Goal: Task Accomplishment & Management: Manage account settings

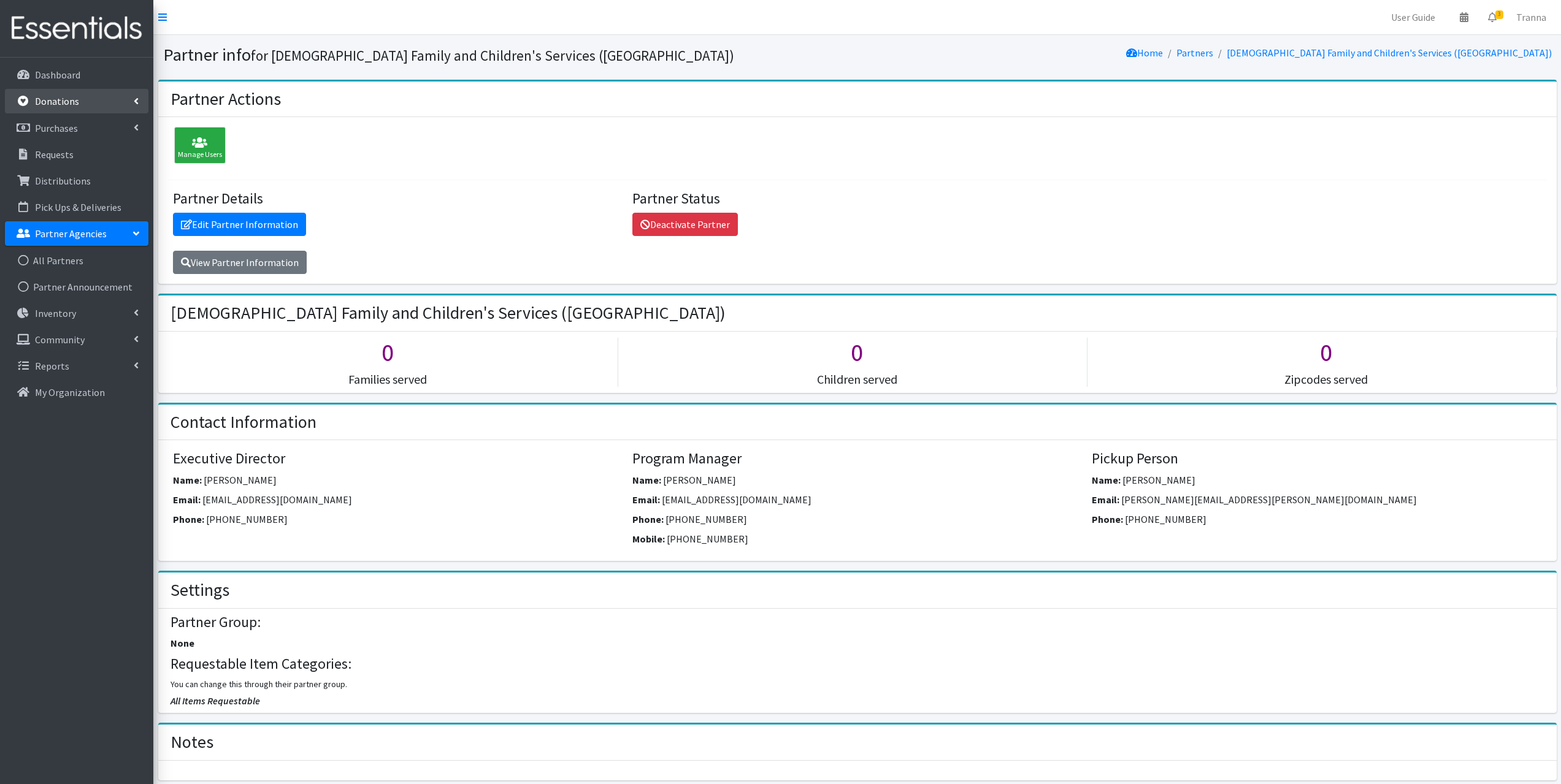
scroll to position [552, 0]
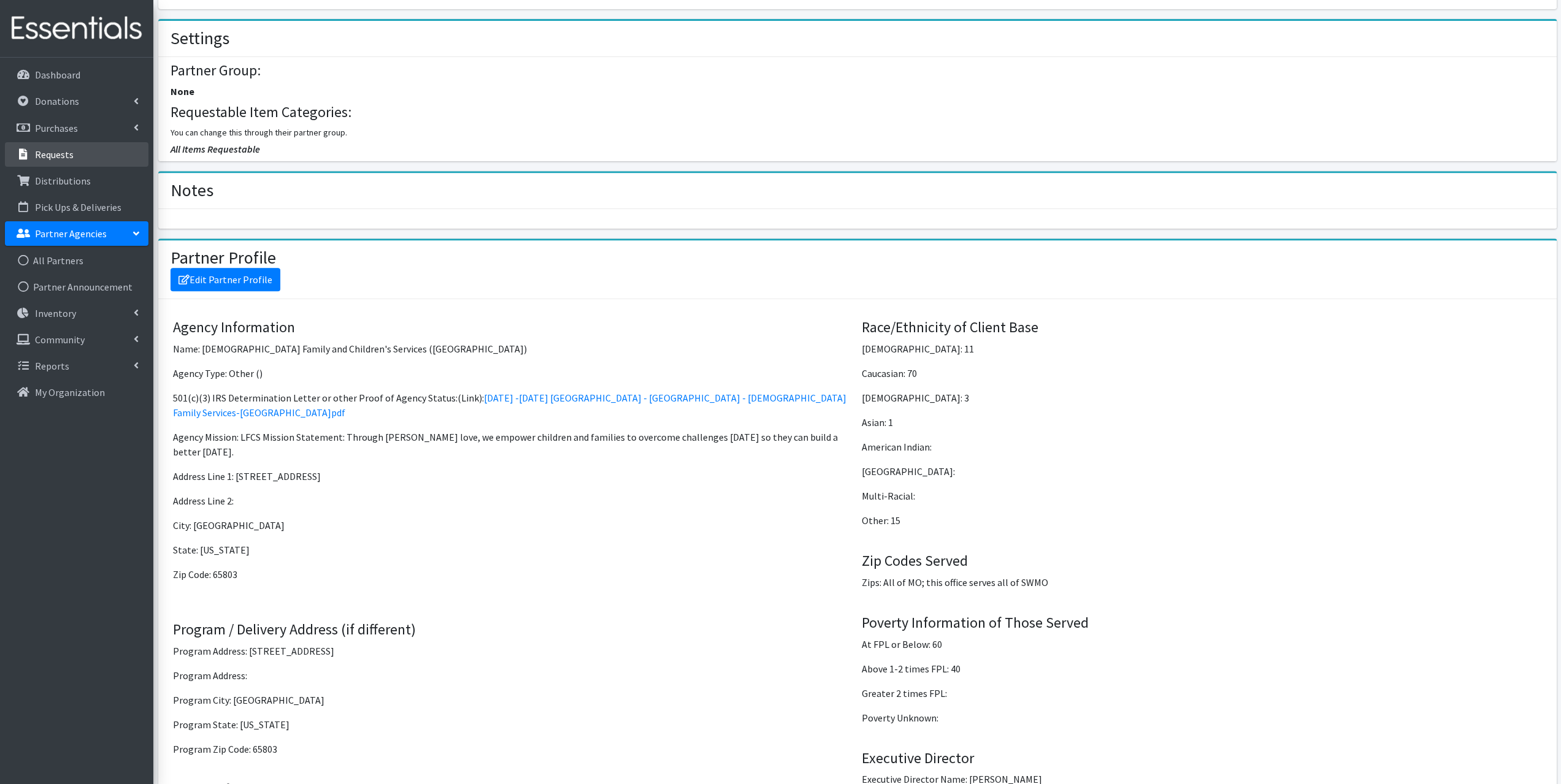
click at [66, 150] on p "Requests" at bounding box center [54, 154] width 38 height 12
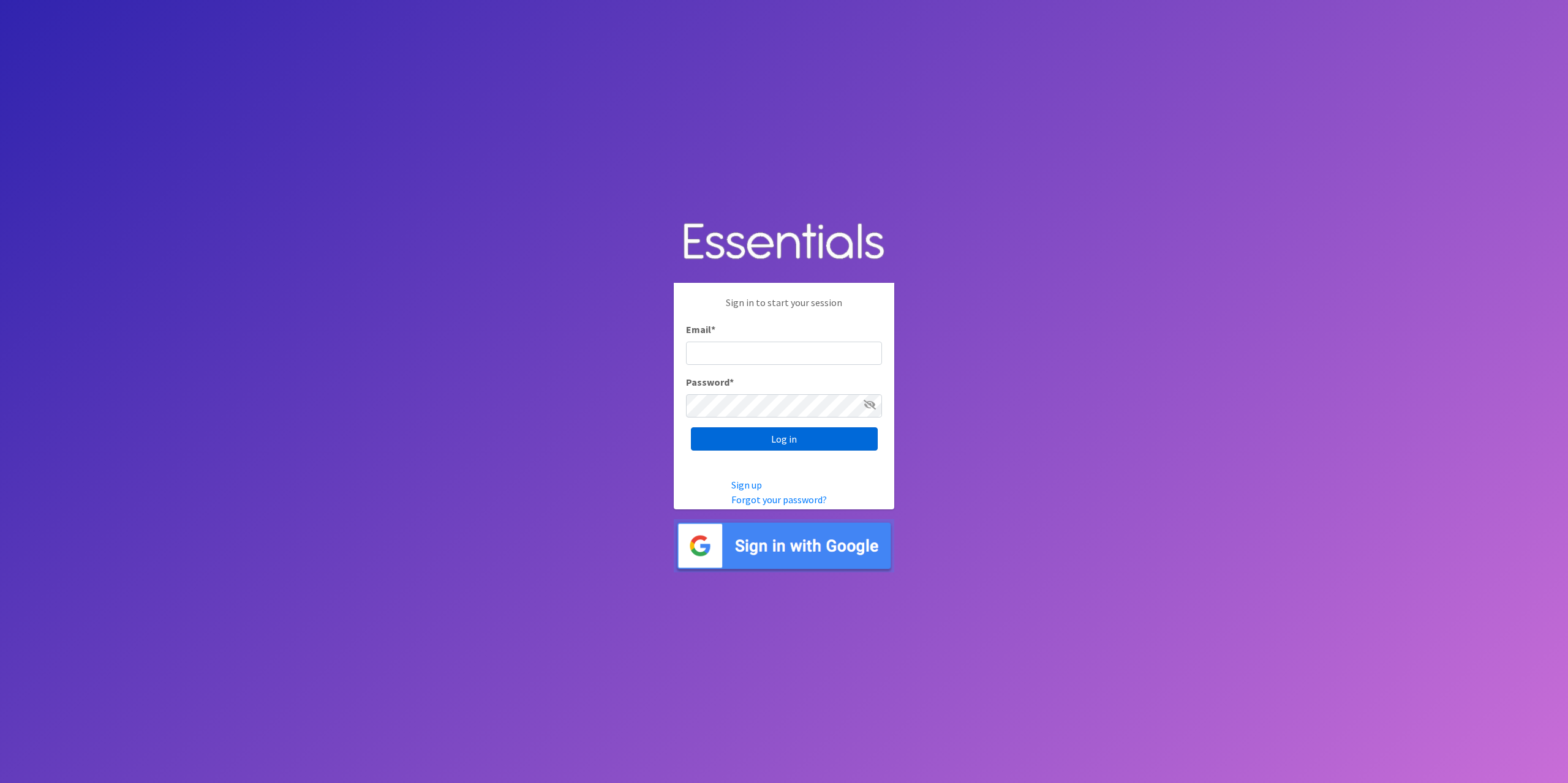
type input "[EMAIL_ADDRESS][DOMAIN_NAME]"
click at [813, 434] on input "Log in" at bounding box center [784, 439] width 187 height 23
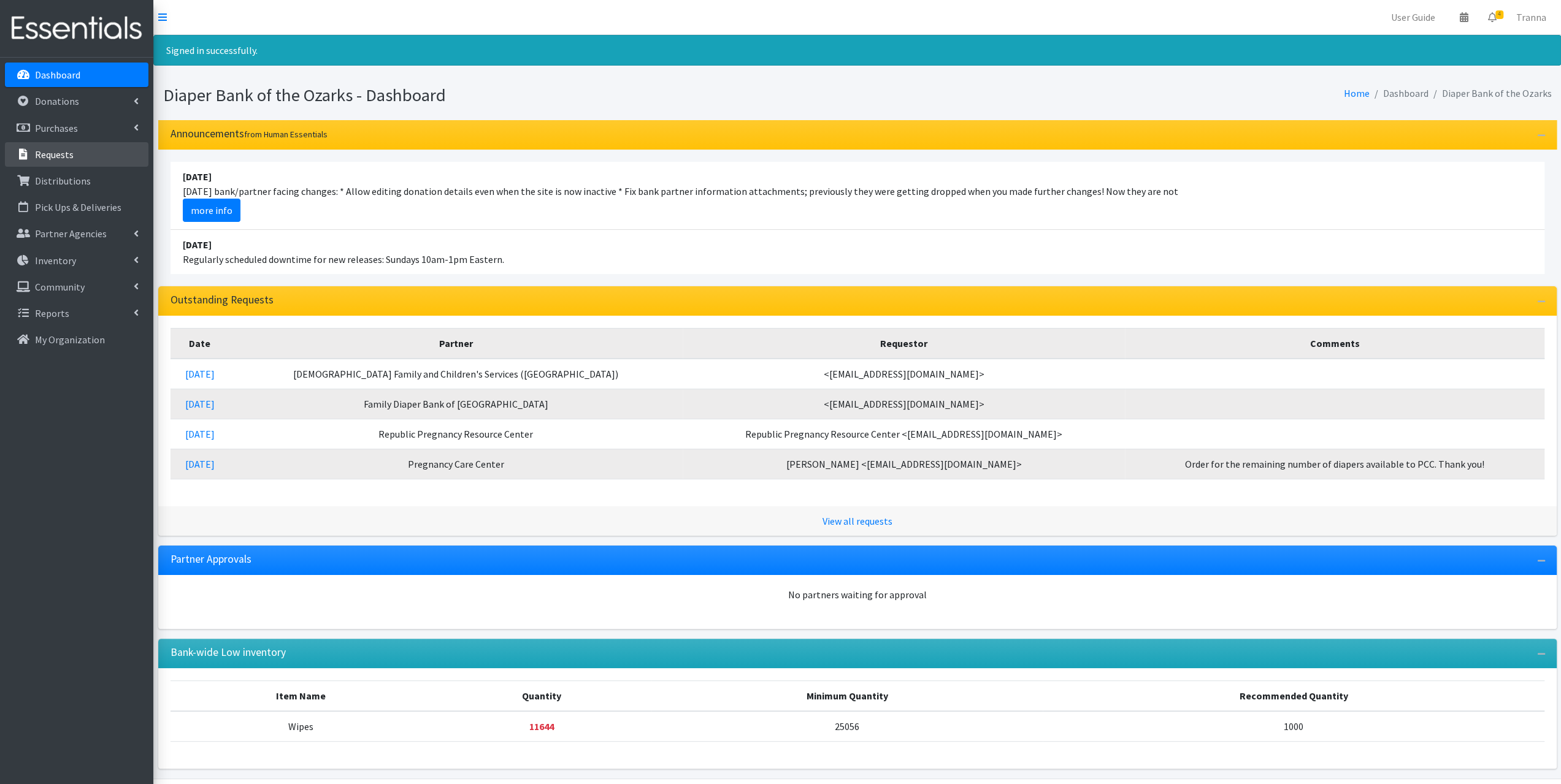
click at [67, 151] on p "Requests" at bounding box center [54, 154] width 38 height 12
